Goal: Navigation & Orientation: Find specific page/section

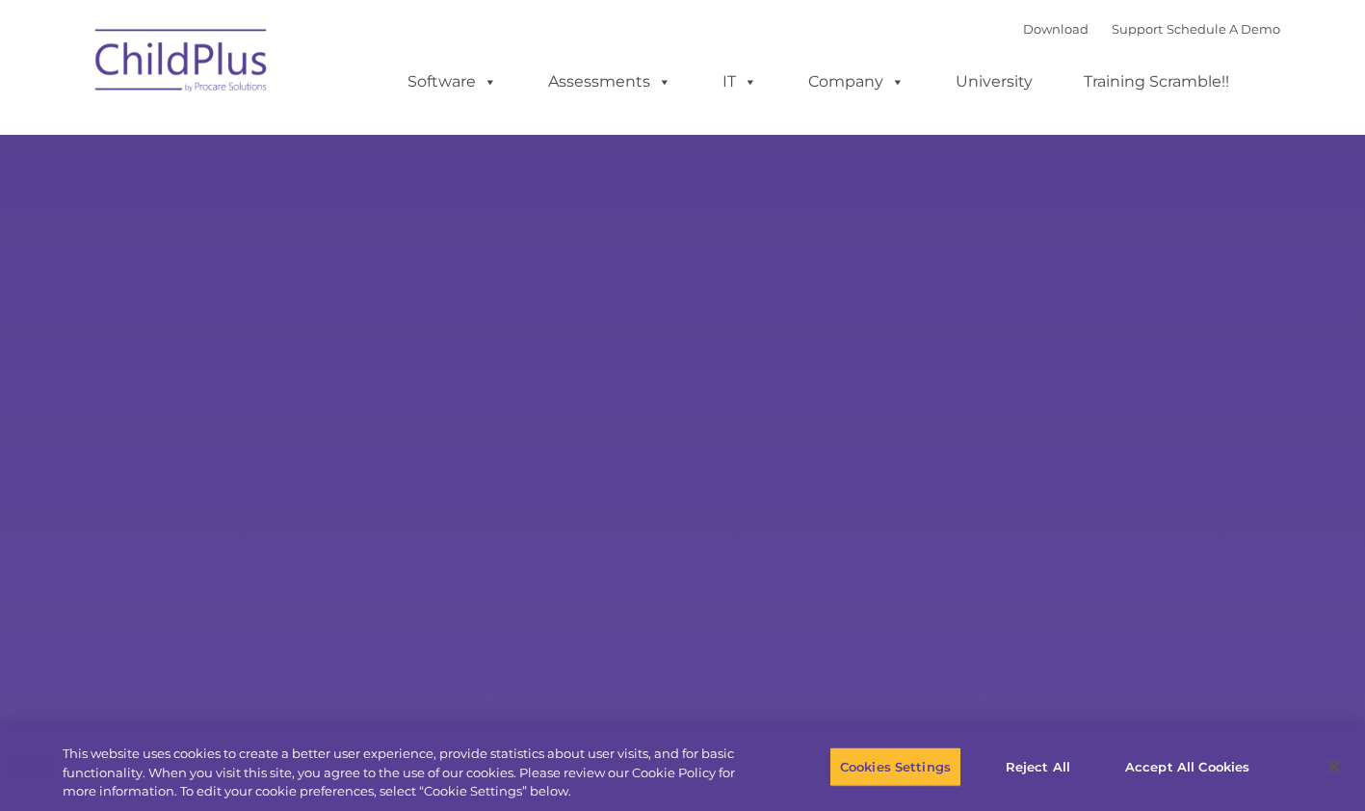
select select "MEDIUM"
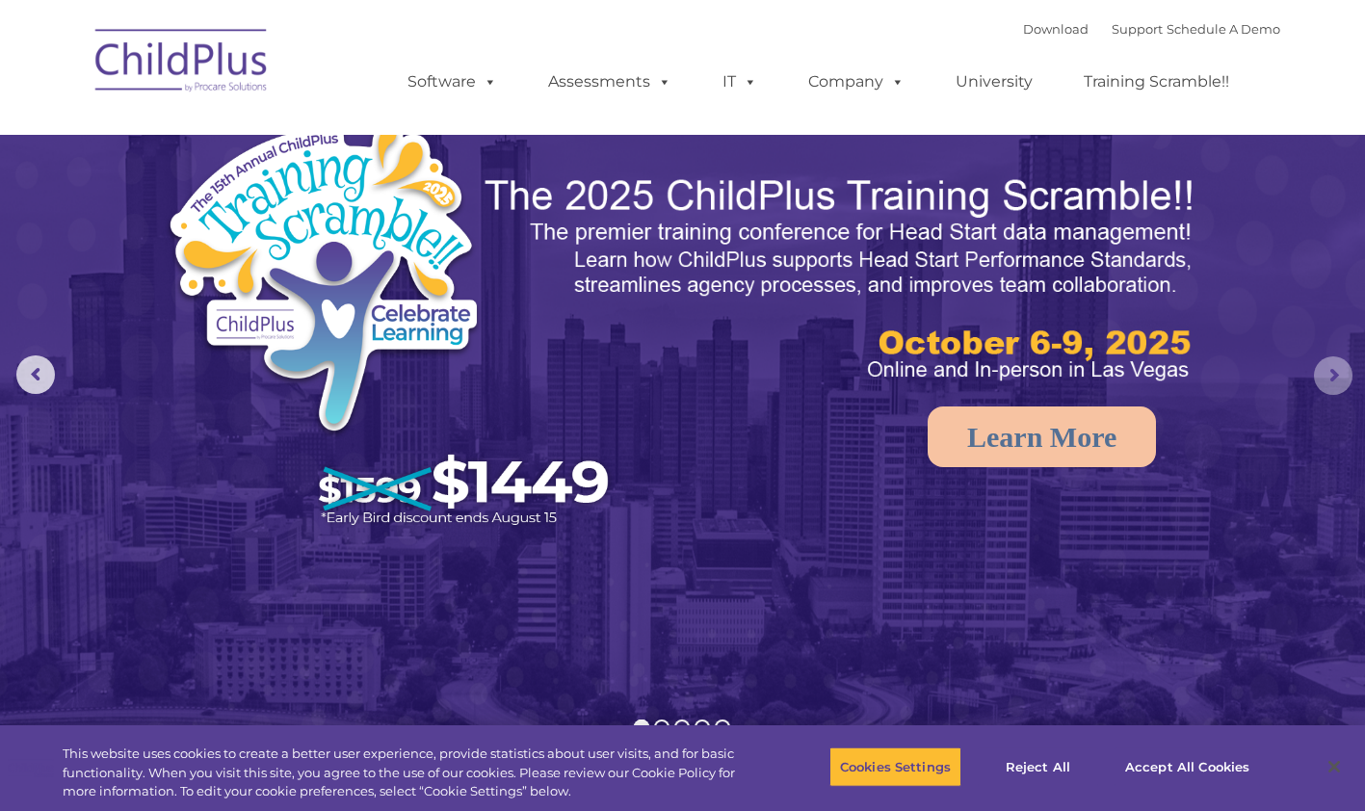
click at [1342, 365] on rs-arrow at bounding box center [1333, 375] width 39 height 39
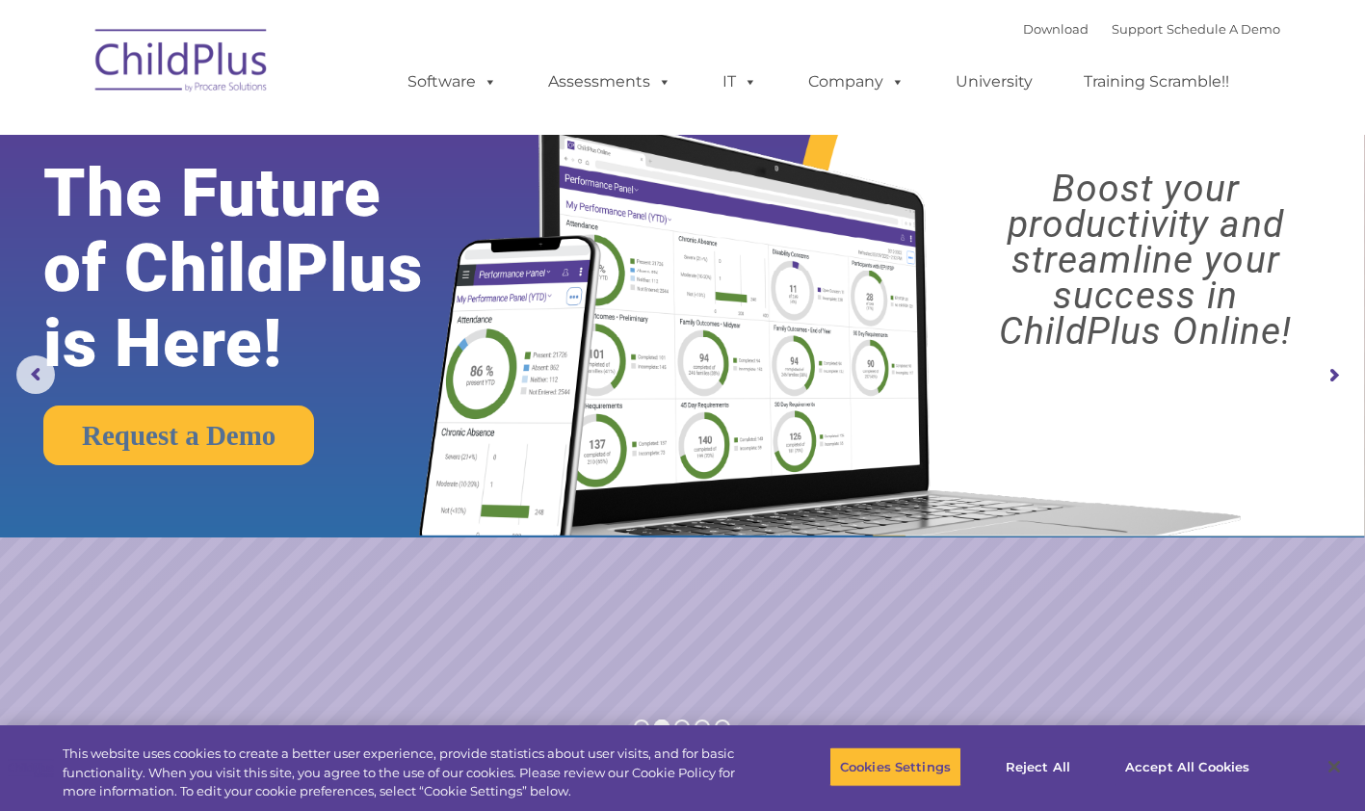
click at [1335, 374] on rs-arrow at bounding box center [1333, 375] width 39 height 39
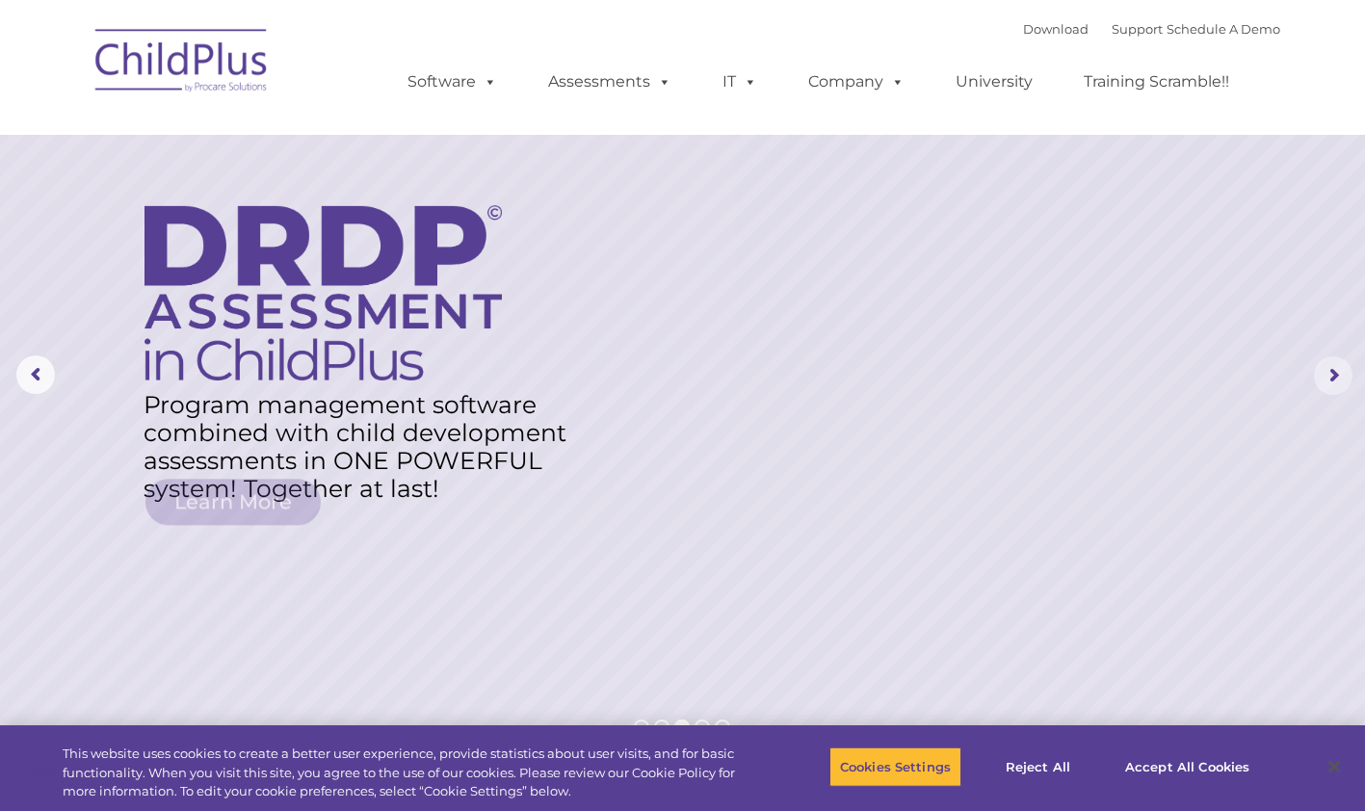
click at [1335, 374] on rs-arrow at bounding box center [1333, 375] width 39 height 39
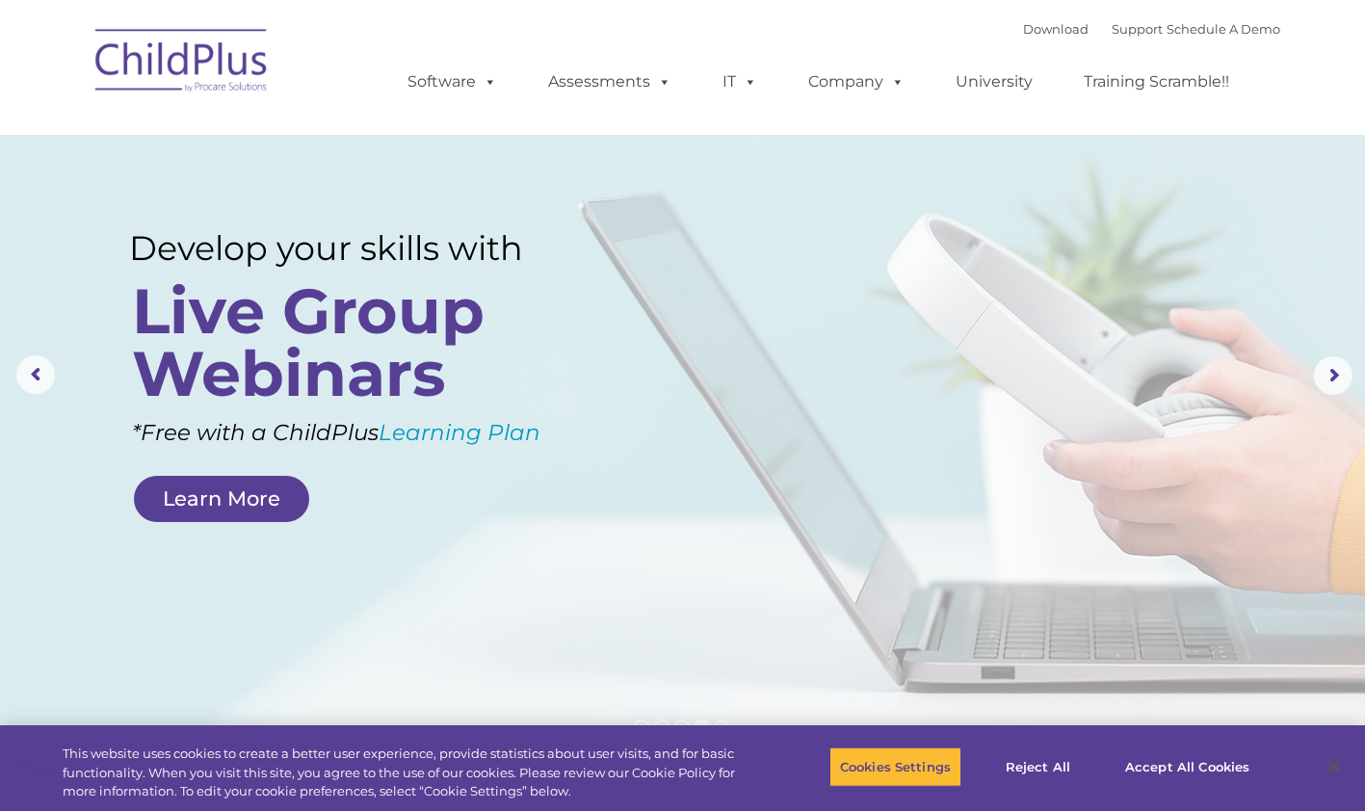
click at [13, 175] on rs-layer at bounding box center [682, 375] width 1365 height 751
click at [30, 364] on rs-arrow at bounding box center [35, 375] width 39 height 39
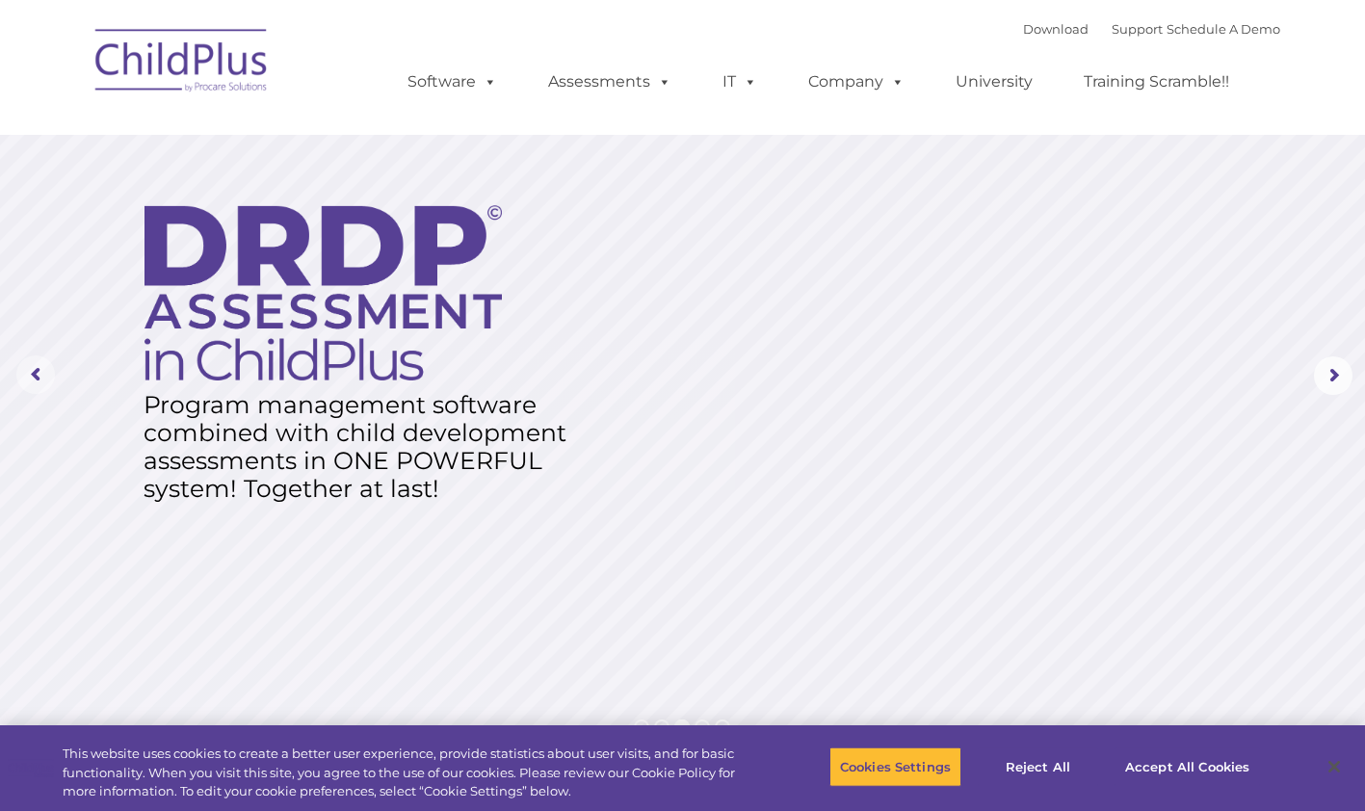
click at [30, 364] on rs-arrow at bounding box center [35, 375] width 39 height 39
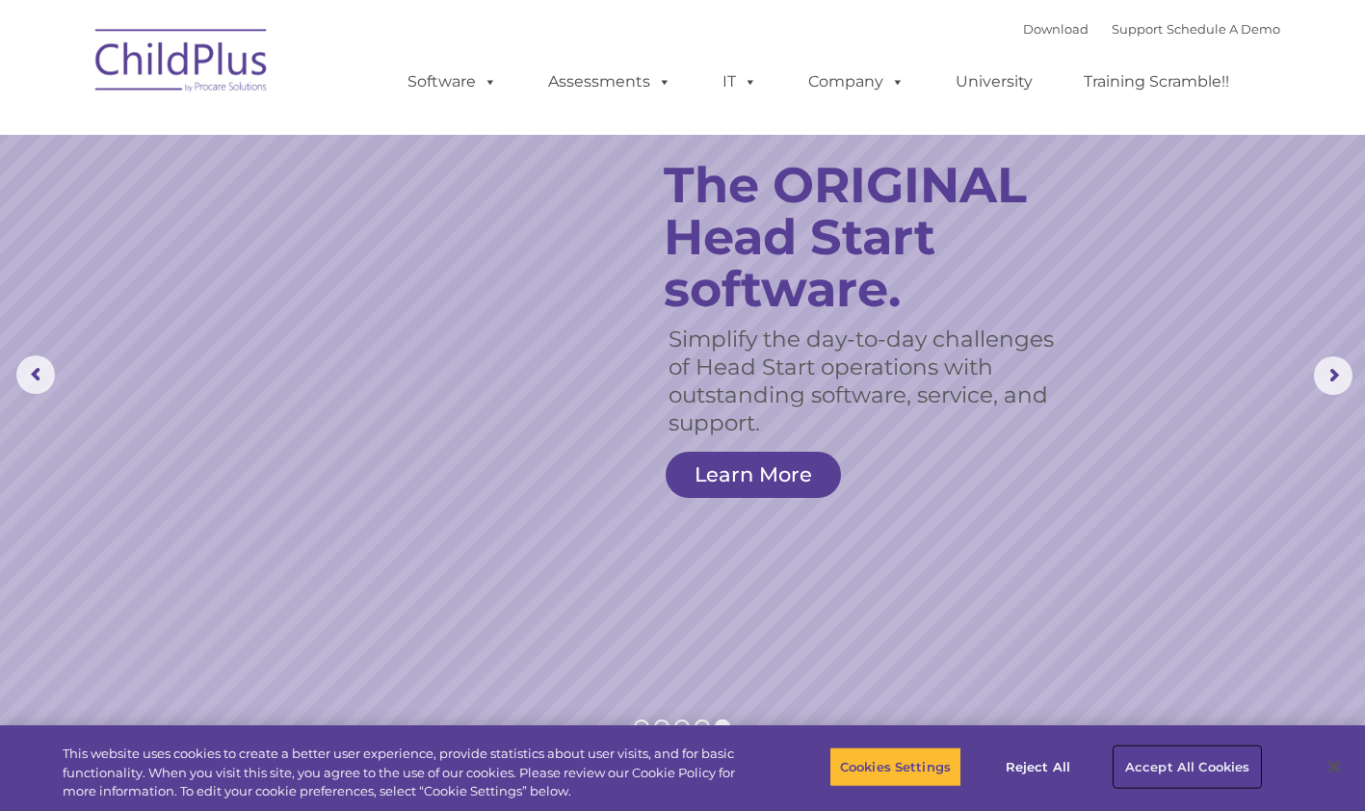
click at [1217, 766] on button "Accept All Cookies" at bounding box center [1187, 767] width 145 height 40
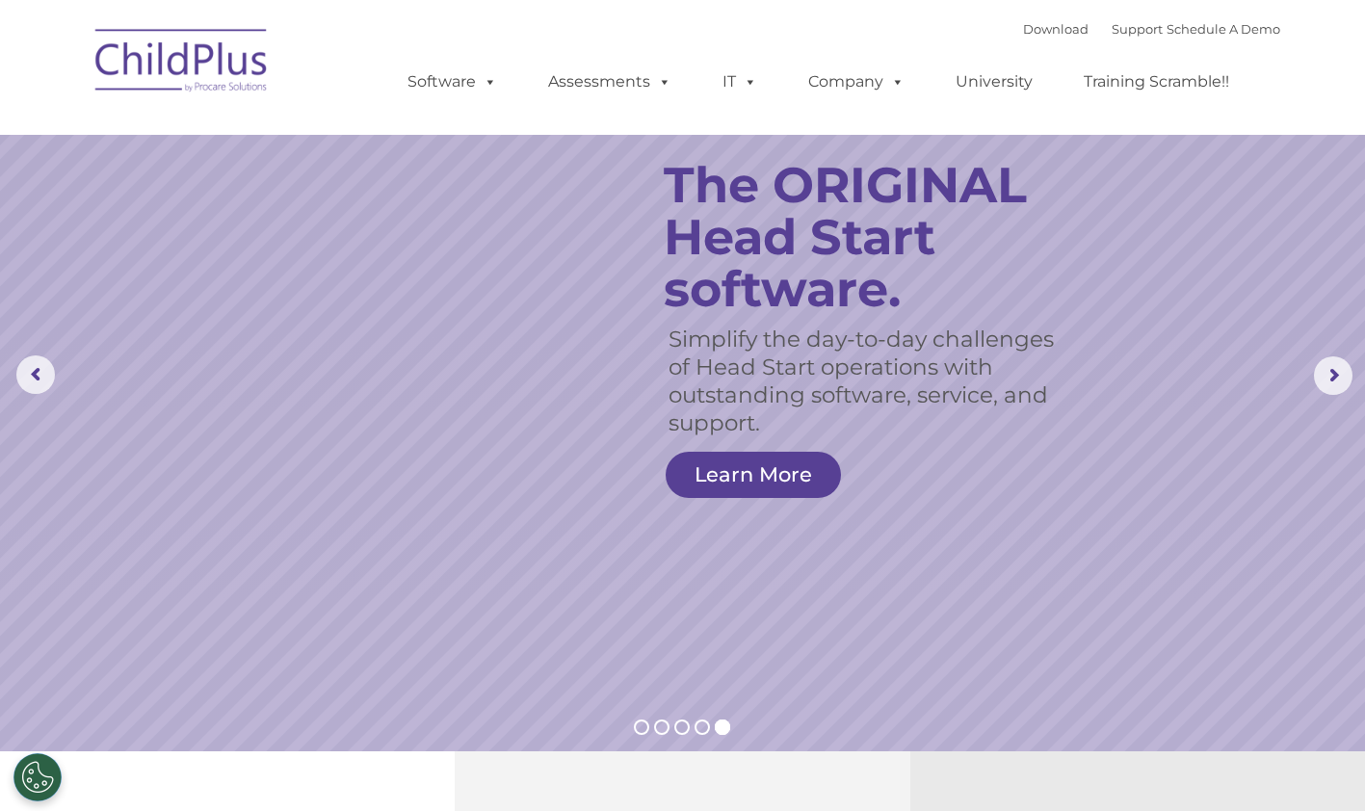
click at [513, 714] on rs-slide "Simplify the day-to-day challenges of Head Start operations with outstanding so…" at bounding box center [682, 375] width 1365 height 751
click at [1334, 369] on rs-arrow at bounding box center [1333, 375] width 39 height 39
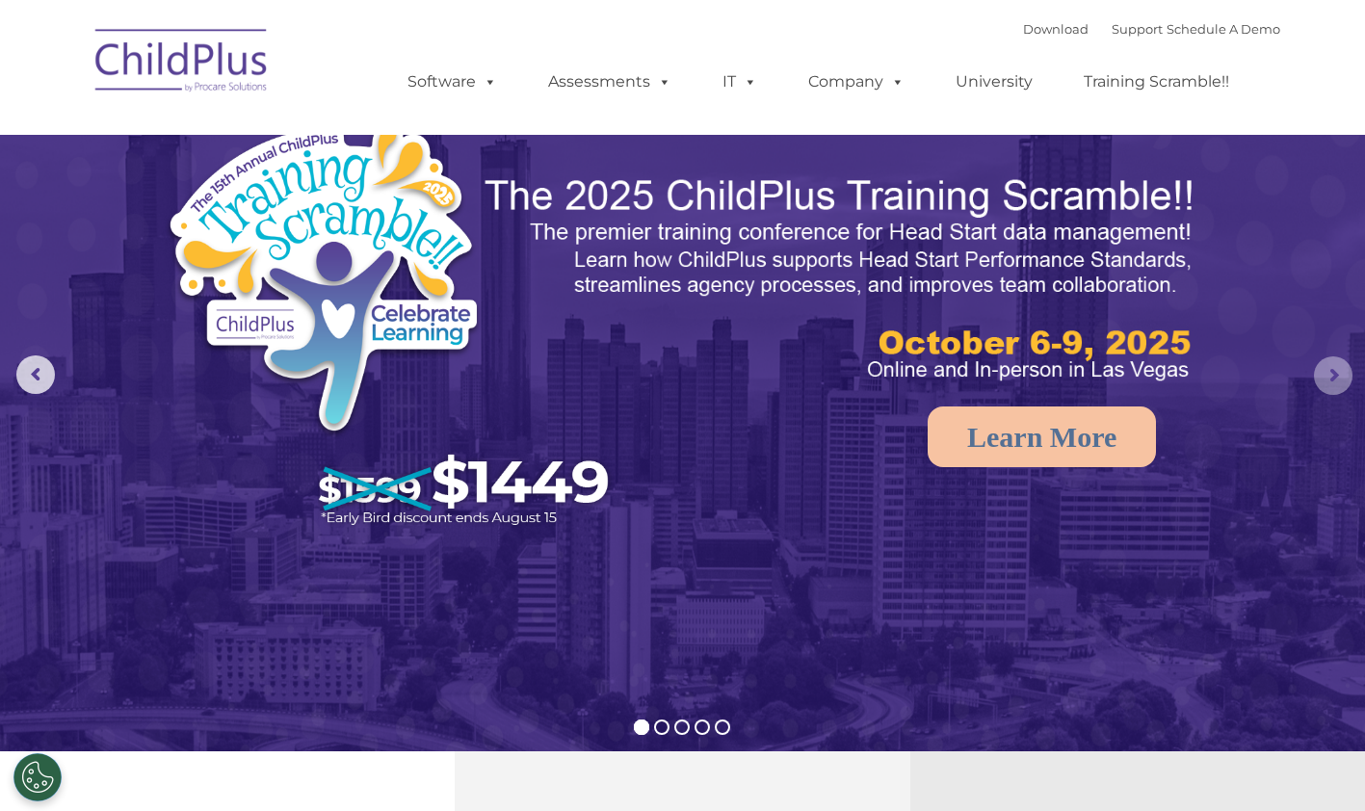
click at [1332, 364] on rs-arrow at bounding box center [1333, 375] width 39 height 39
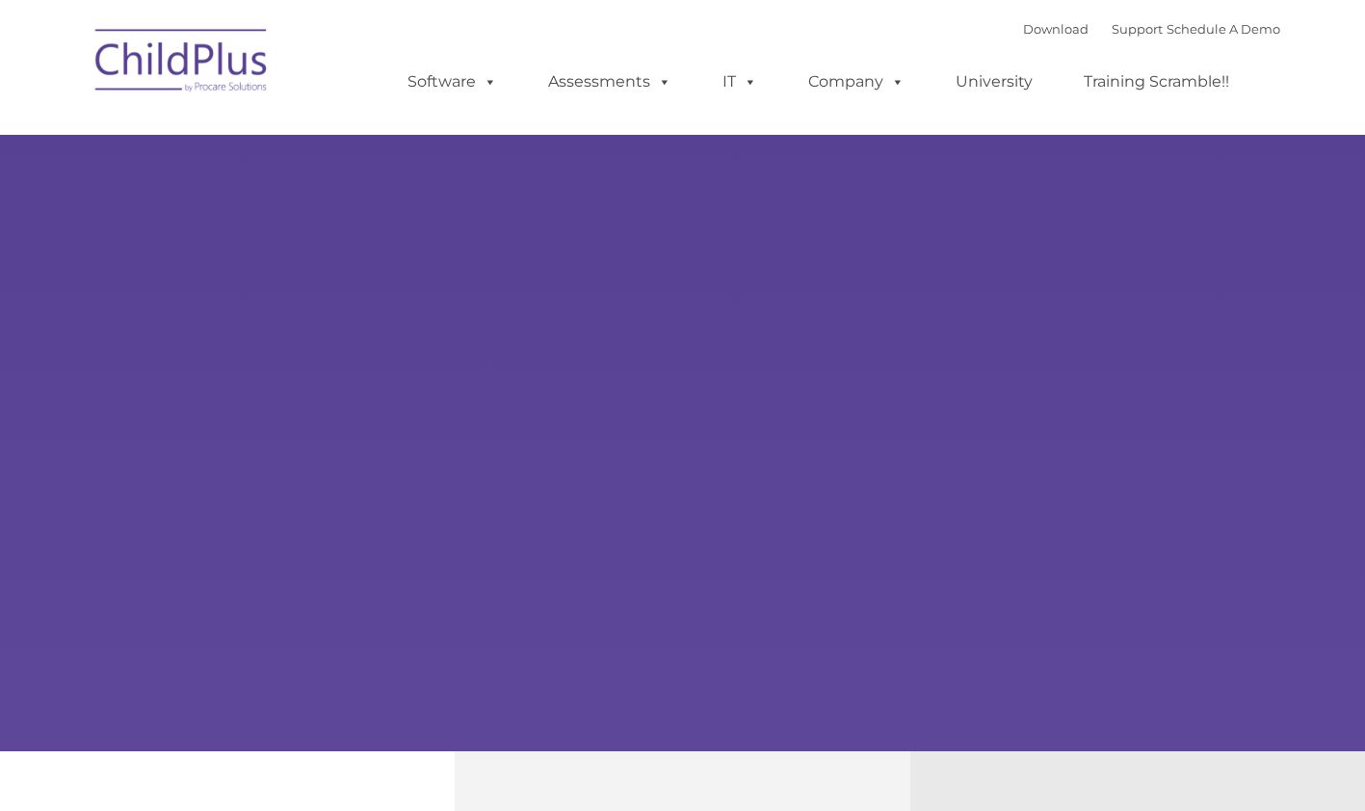
type input ""
select select "MEDIUM"
